Goal: Task Accomplishment & Management: Use online tool/utility

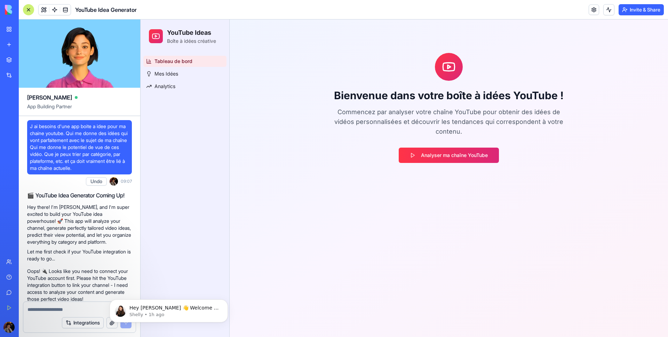
scroll to position [370, 0]
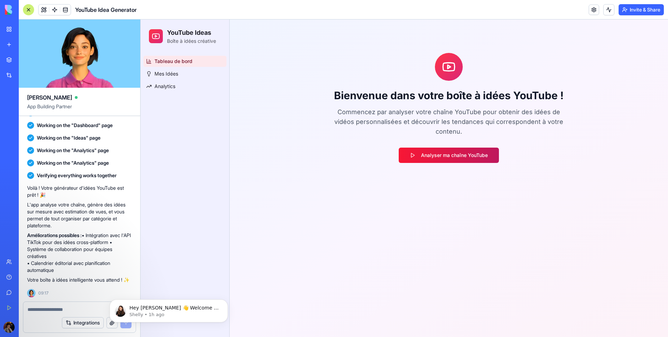
click at [398, 155] on button "Analyser ma chaîne YouTube" at bounding box center [448, 154] width 100 height 15
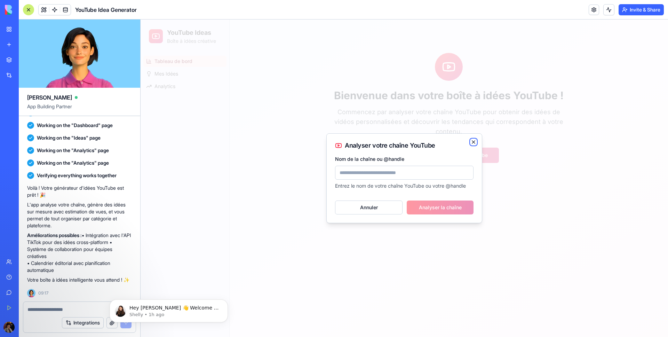
click at [474, 141] on icon "button" at bounding box center [473, 142] width 6 height 6
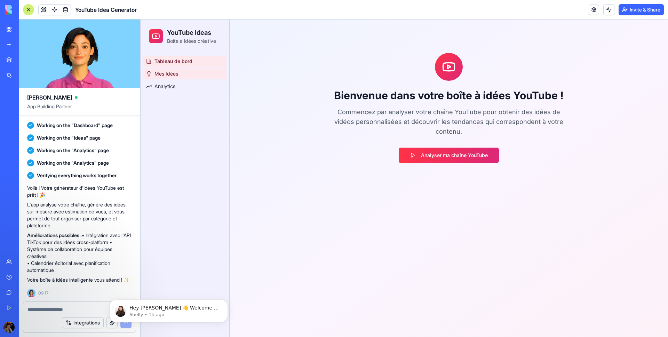
click at [161, 73] on span "Mes Idées" at bounding box center [166, 73] width 24 height 7
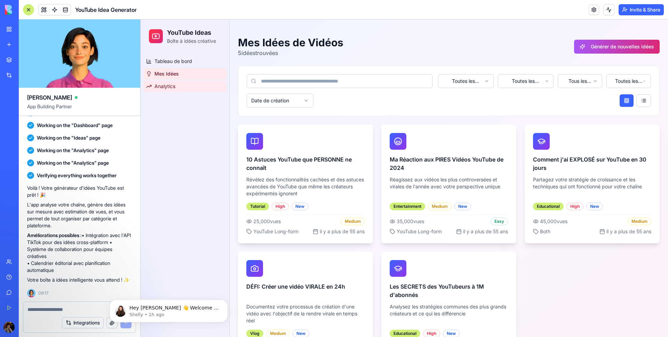
click at [172, 86] on span "Analytics" at bounding box center [164, 86] width 21 height 7
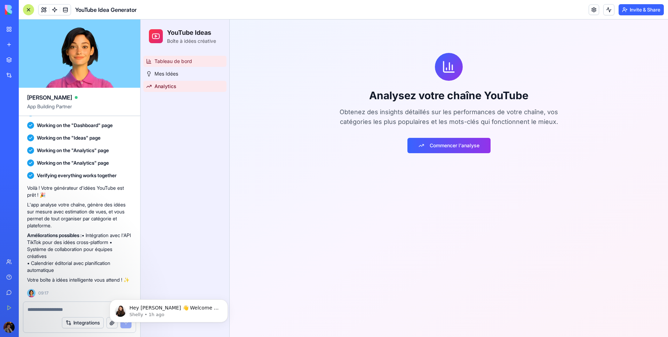
click at [172, 63] on span "Tableau de bord" at bounding box center [173, 61] width 38 height 7
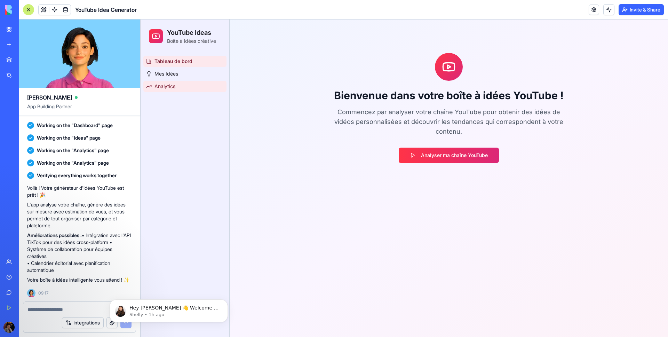
click at [185, 84] on link "Analytics" at bounding box center [184, 86] width 83 height 11
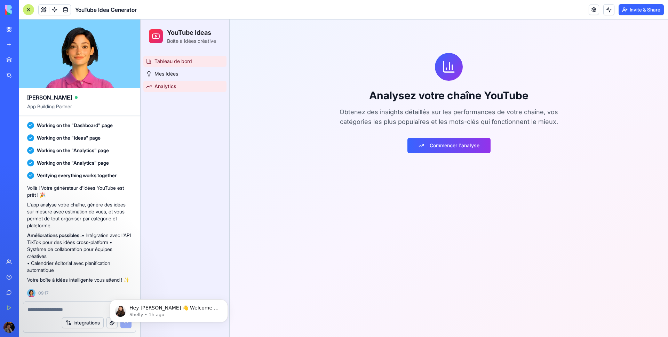
click at [178, 65] on link "Tableau de bord" at bounding box center [184, 61] width 83 height 11
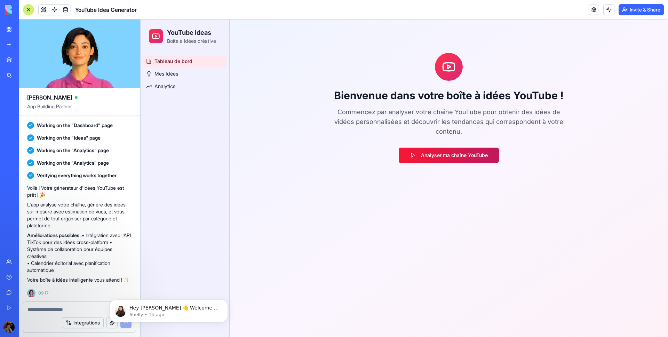
click at [415, 147] on button "Analyser ma chaîne YouTube" at bounding box center [448, 154] width 100 height 15
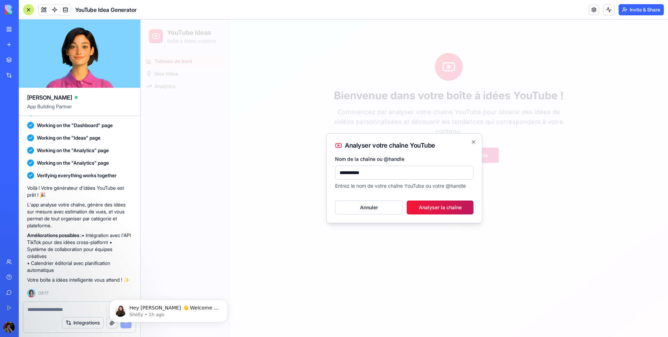
type input "**********"
click at [452, 210] on button "Analyser la chaîne" at bounding box center [439, 207] width 67 height 14
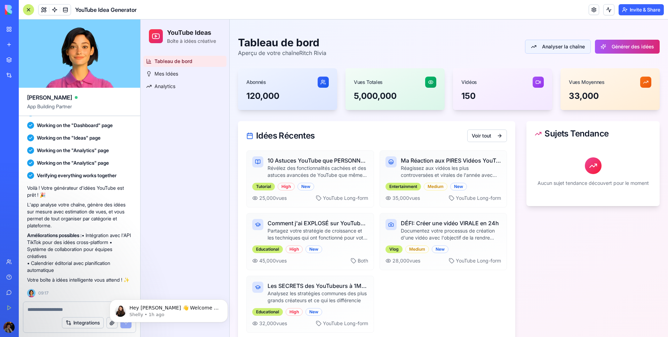
click at [573, 44] on button "Analyser la chaîne" at bounding box center [558, 47] width 66 height 14
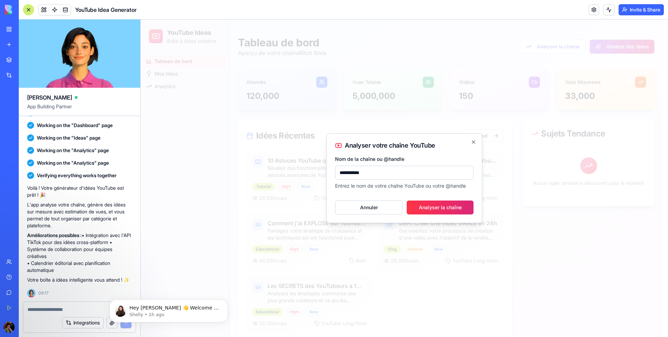
click at [344, 174] on input "**********" at bounding box center [404, 173] width 138 height 14
click at [439, 207] on button "Analyser la chaîne" at bounding box center [439, 207] width 67 height 14
click at [333, 170] on div "**********" at bounding box center [404, 178] width 156 height 90
click at [338, 172] on input "**********" at bounding box center [404, 173] width 138 height 14
type input "**********"
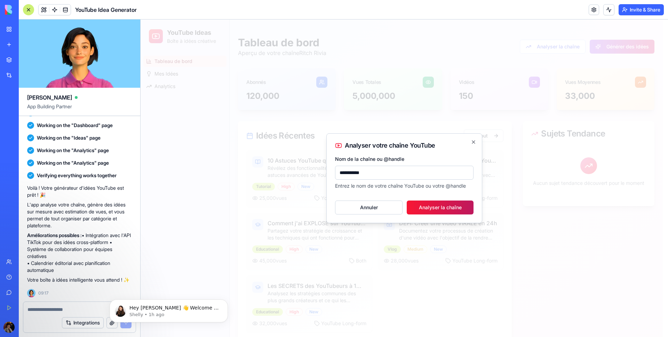
click at [412, 207] on button "Analyser la chaîne" at bounding box center [439, 207] width 67 height 14
click at [473, 140] on icon "button" at bounding box center [473, 142] width 6 height 6
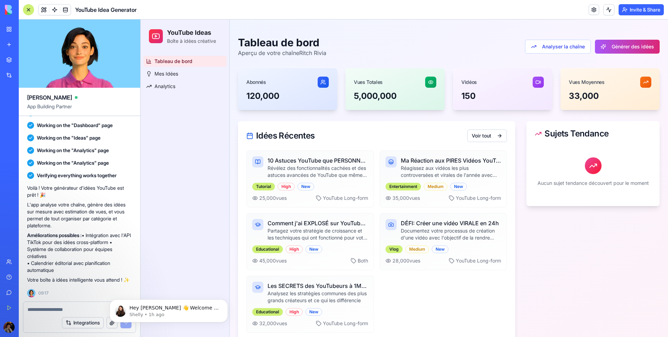
click at [86, 312] on textarea at bounding box center [79, 309] width 104 height 7
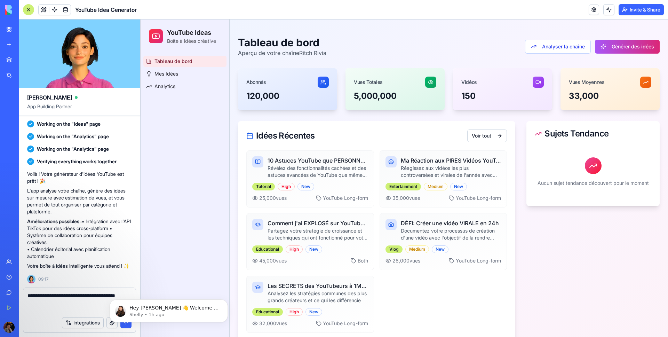
paste textarea "**********"
type textarea "**********"
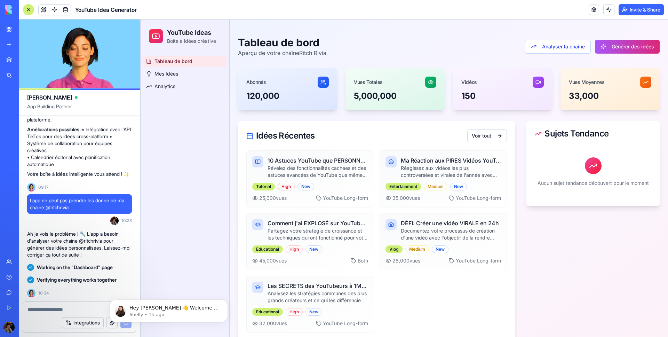
scroll to position [587, 0]
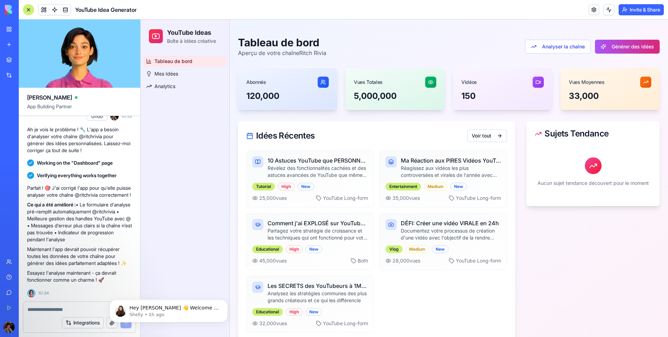
click at [479, 30] on div "Toggle Menu Tableau de bord Aperçu de votre chaîne Ritch Rivia Analyser la chaî…" at bounding box center [448, 184] width 438 height 330
click at [427, 52] on div "Tableau de bord Aperçu de votre chaîne Ritch Rivia Analyser la chaîne Générer d…" at bounding box center [448, 46] width 421 height 21
click at [10, 123] on div "AI Logo Generator" at bounding box center [7, 123] width 3 height 7
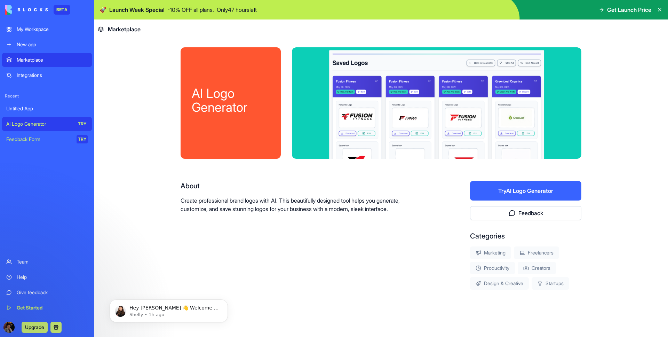
click at [40, 109] on div "Untitled App" at bounding box center [46, 108] width 81 height 7
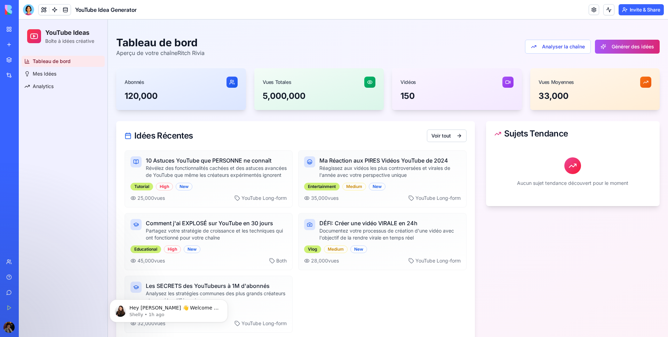
click at [144, 128] on div "Idées Récentes Voir tout" at bounding box center [295, 135] width 358 height 29
click at [607, 48] on button "Générer des idées" at bounding box center [627, 47] width 65 height 14
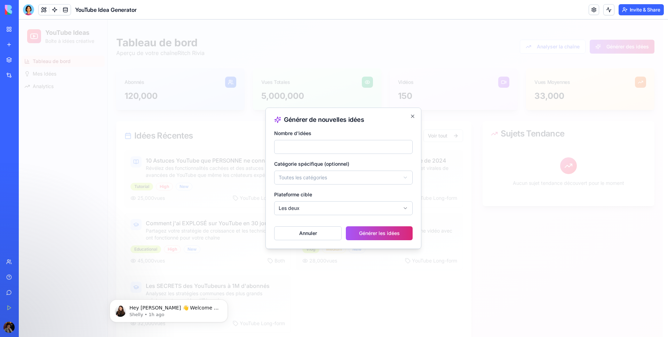
click at [410, 120] on h2 "Générer de nouvelles idées" at bounding box center [343, 119] width 138 height 7
click at [411, 118] on icon "button" at bounding box center [412, 116] width 3 height 3
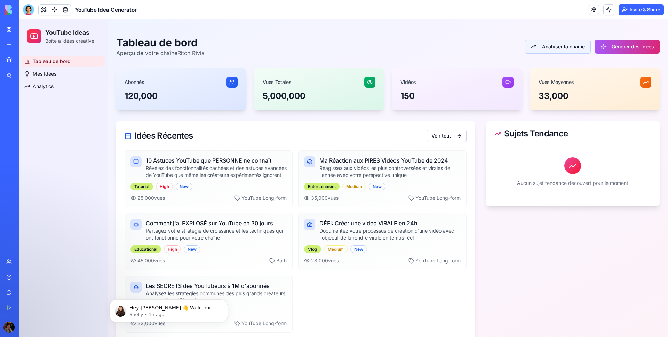
click at [543, 46] on button "Analyser la chaîne" at bounding box center [558, 47] width 66 height 14
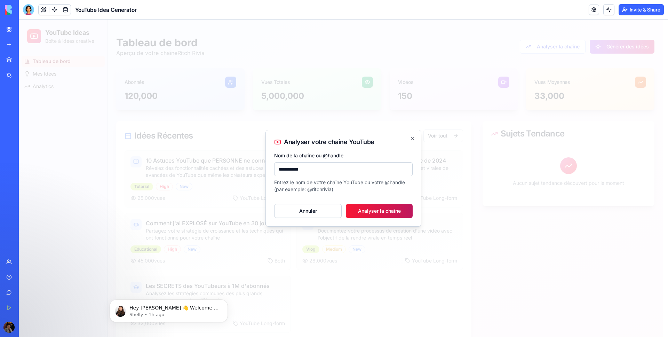
click at [375, 211] on button "Analyser la chaîne" at bounding box center [379, 211] width 67 height 14
click at [410, 137] on icon "button" at bounding box center [413, 139] width 6 height 6
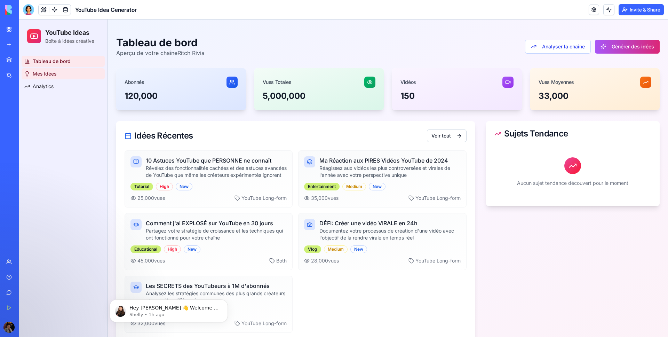
click at [58, 79] on link "Mes Idées" at bounding box center [63, 73] width 83 height 11
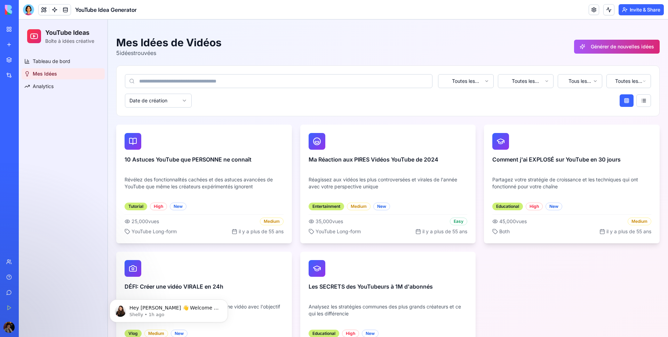
click at [568, 50] on div "Mes Idées de [PERSON_NAME] 5 idée s trouvée s Générer de nouvelles idées" at bounding box center [387, 46] width 543 height 21
click at [574, 50] on button "Générer de nouvelles idées" at bounding box center [617, 47] width 86 height 14
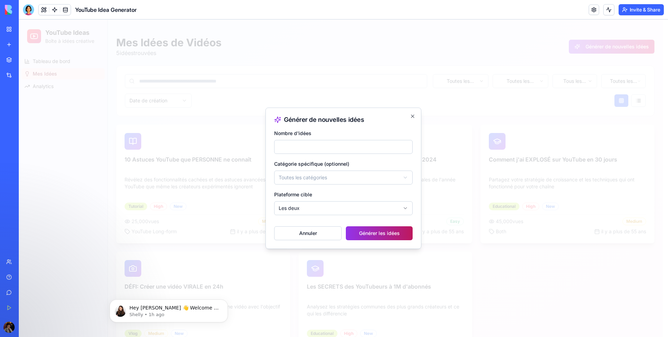
click at [381, 234] on button "Générer les idées" at bounding box center [379, 233] width 67 height 14
click at [386, 215] on form "**********" at bounding box center [343, 184] width 138 height 111
click at [386, 212] on body "YouTube Ideas Boîte à idées créative Tableau de bord Mes Idées Analytics Toggle…" at bounding box center [341, 198] width 644 height 359
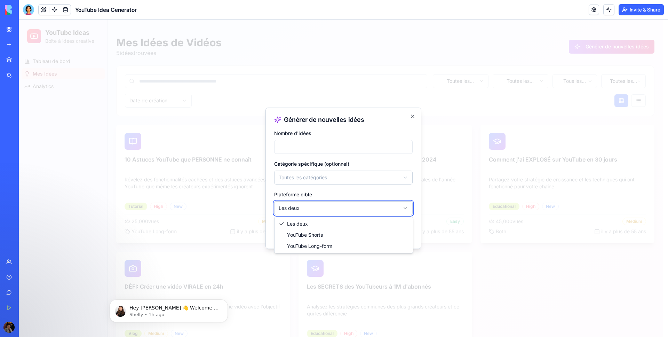
click at [386, 212] on body "YouTube Ideas Boîte à idées créative Tableau de bord Mes Idées Analytics Toggle…" at bounding box center [341, 198] width 644 height 359
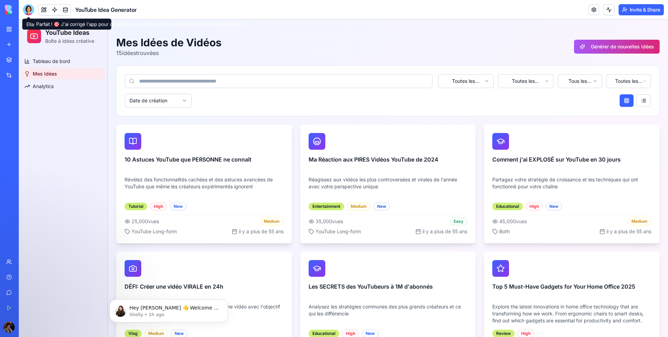
click at [31, 13] on div at bounding box center [28, 9] width 11 height 11
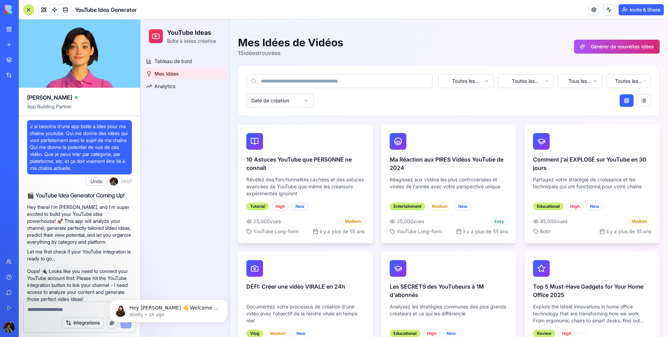
scroll to position [587, 0]
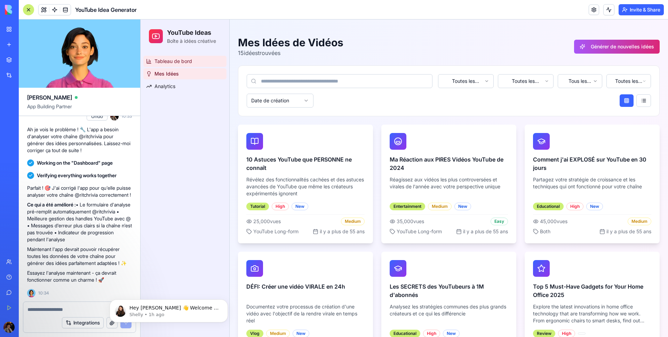
click at [156, 64] on span "Tableau de bord" at bounding box center [173, 61] width 38 height 7
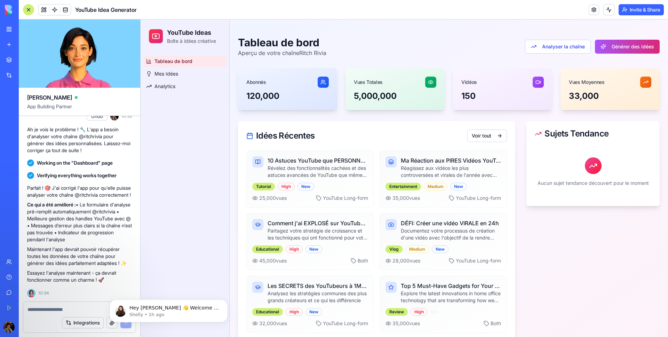
click at [50, 306] on textarea at bounding box center [79, 309] width 104 height 7
type textarea "**********"
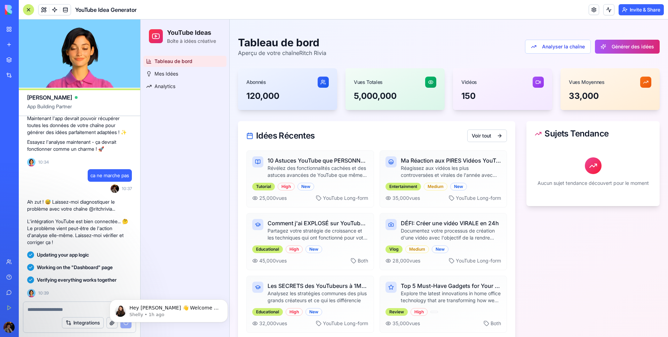
scroll to position [819, 0]
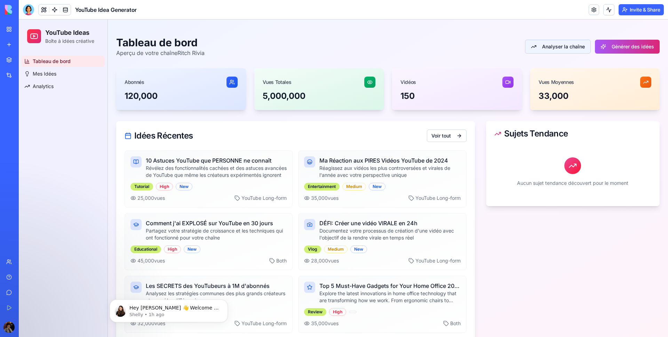
click at [571, 50] on button "Analyser la chaîne" at bounding box center [558, 47] width 66 height 14
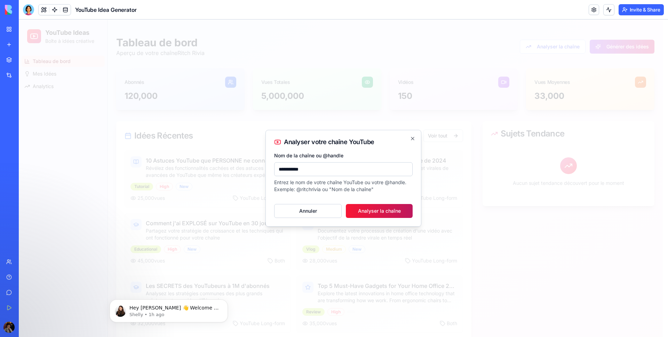
click at [390, 212] on button "Analyser la chaîne" at bounding box center [379, 211] width 67 height 14
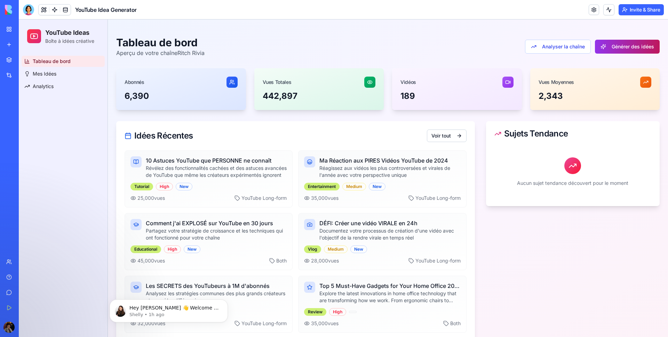
click at [609, 41] on button "Générer des idées" at bounding box center [627, 47] width 65 height 14
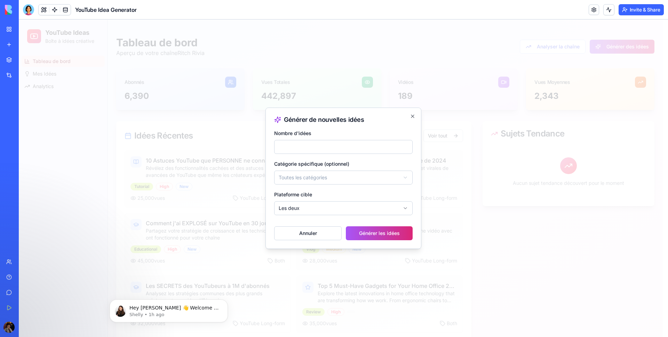
click at [333, 208] on body "YouTube Ideas Boîte à idées créative Tableau de bord Mes Idées Analytics Toggle…" at bounding box center [341, 184] width 644 height 330
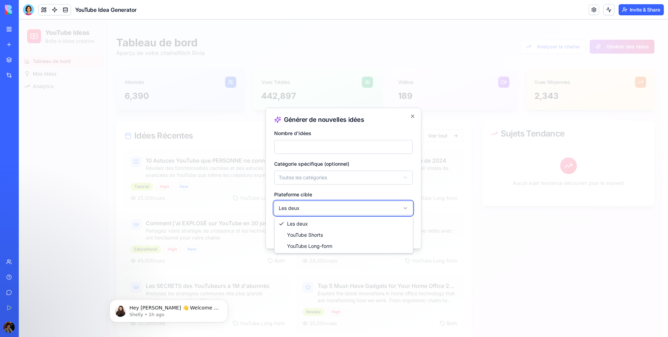
click at [332, 209] on body "YouTube Ideas Boîte à idées créative Tableau de bord Mes Idées Analytics Toggle…" at bounding box center [341, 184] width 644 height 330
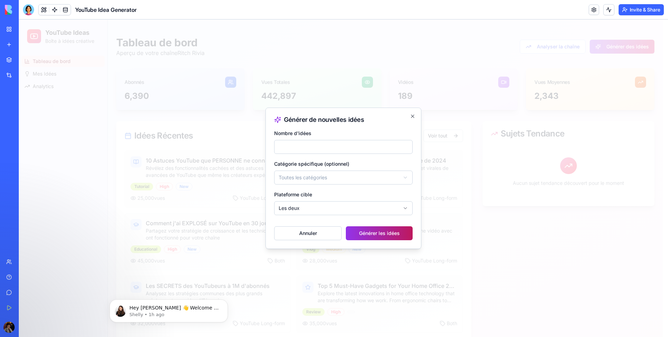
click at [369, 239] on button "Générer les idées" at bounding box center [379, 233] width 67 height 14
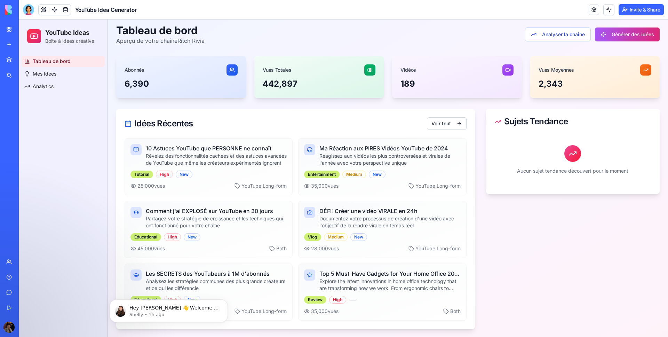
scroll to position [13, 0]
click at [444, 127] on button "Voir tout" at bounding box center [447, 123] width 40 height 13
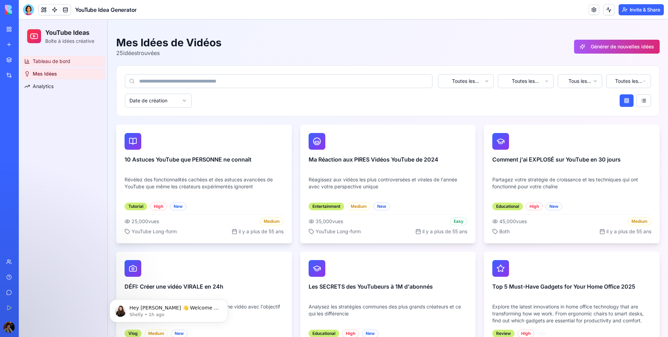
click at [40, 56] on link "Tableau de bord" at bounding box center [63, 61] width 83 height 11
